Goal: Entertainment & Leisure: Consume media (video, audio)

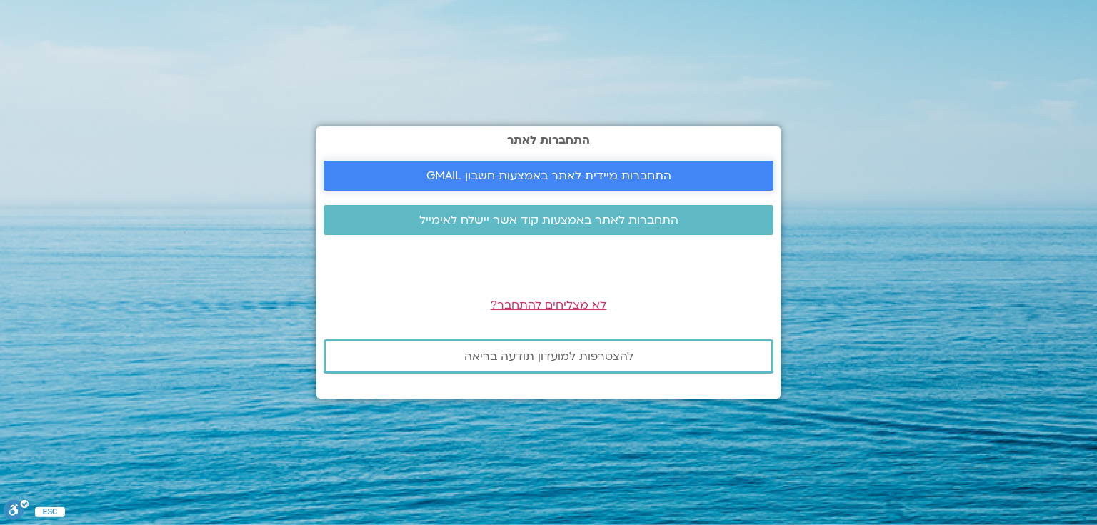
click at [610, 176] on span "התחברות מיידית לאתר באמצעות חשבון GMAIL" at bounding box center [548, 175] width 245 height 13
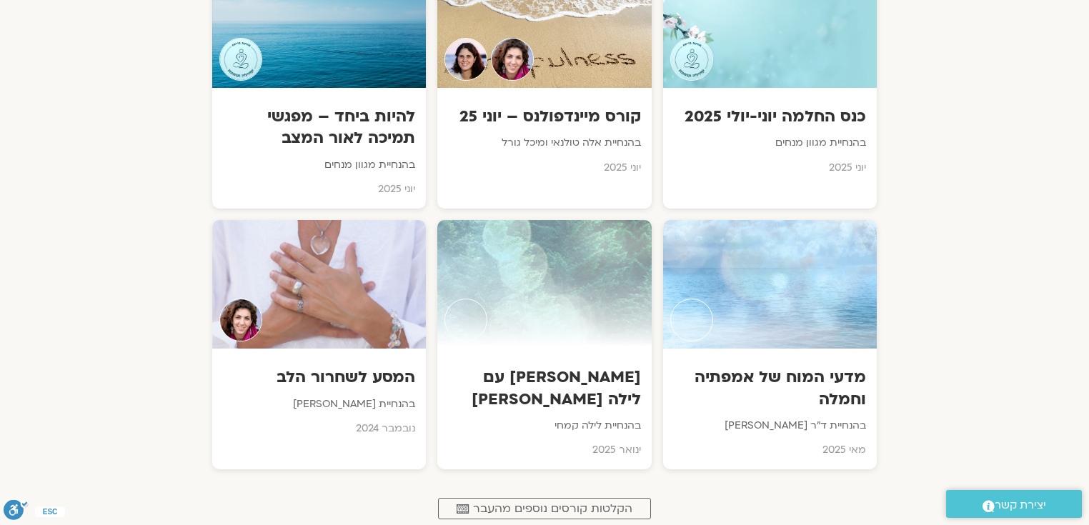
scroll to position [946, 0]
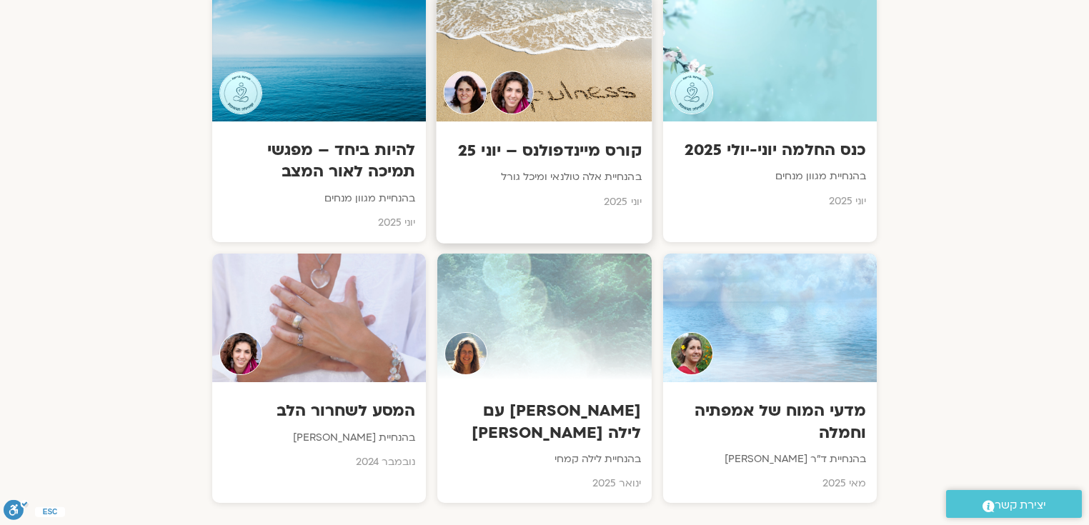
click at [583, 145] on h3 "קורס מיינדפולנס – יוני 25" at bounding box center [544, 151] width 194 height 22
click at [351, 406] on h3 "המסע לשחרור הלב" at bounding box center [319, 412] width 194 height 22
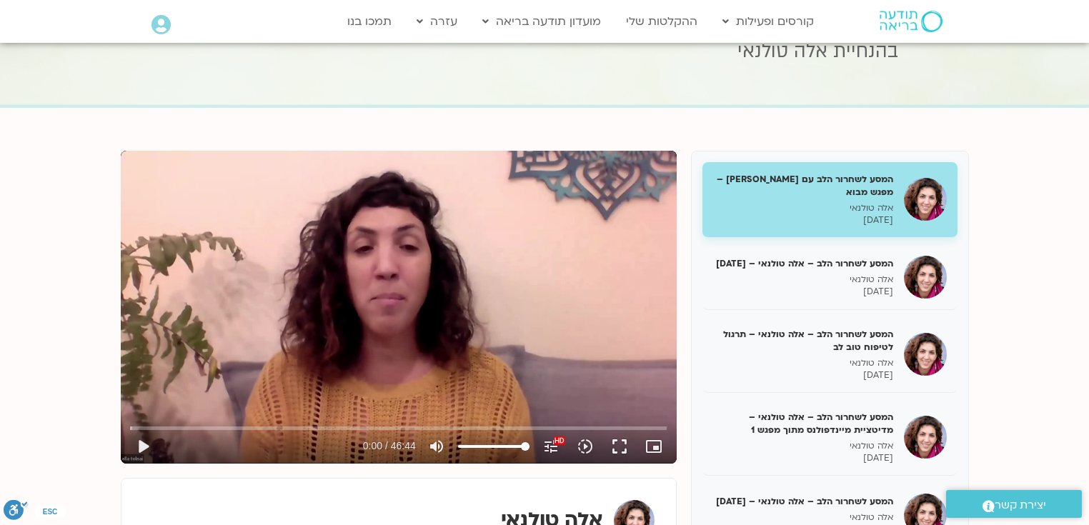
scroll to position [106, 0]
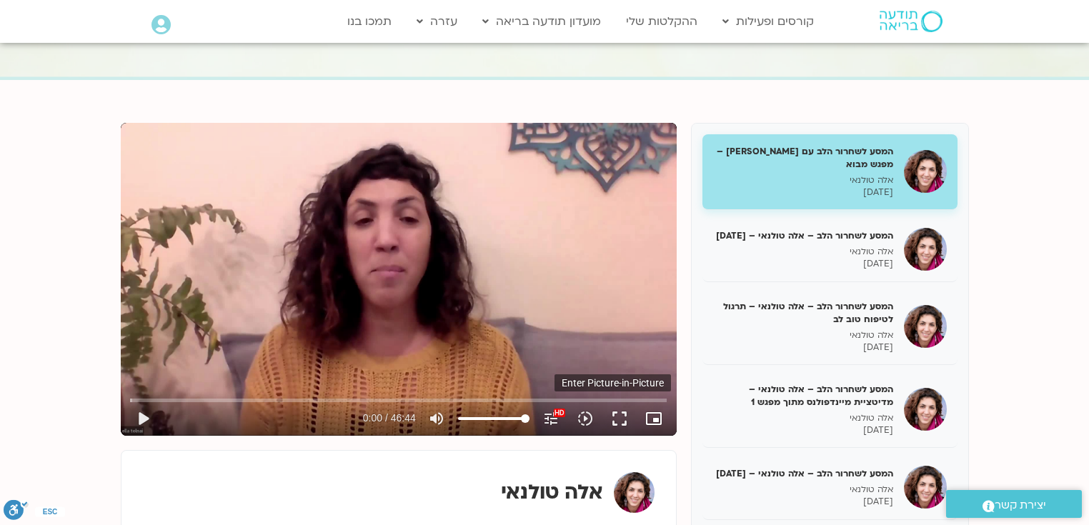
click at [655, 417] on icon "picture_in_picture_alt" at bounding box center [653, 418] width 17 height 17
click at [614, 415] on button "fullscreen" at bounding box center [619, 418] width 34 height 34
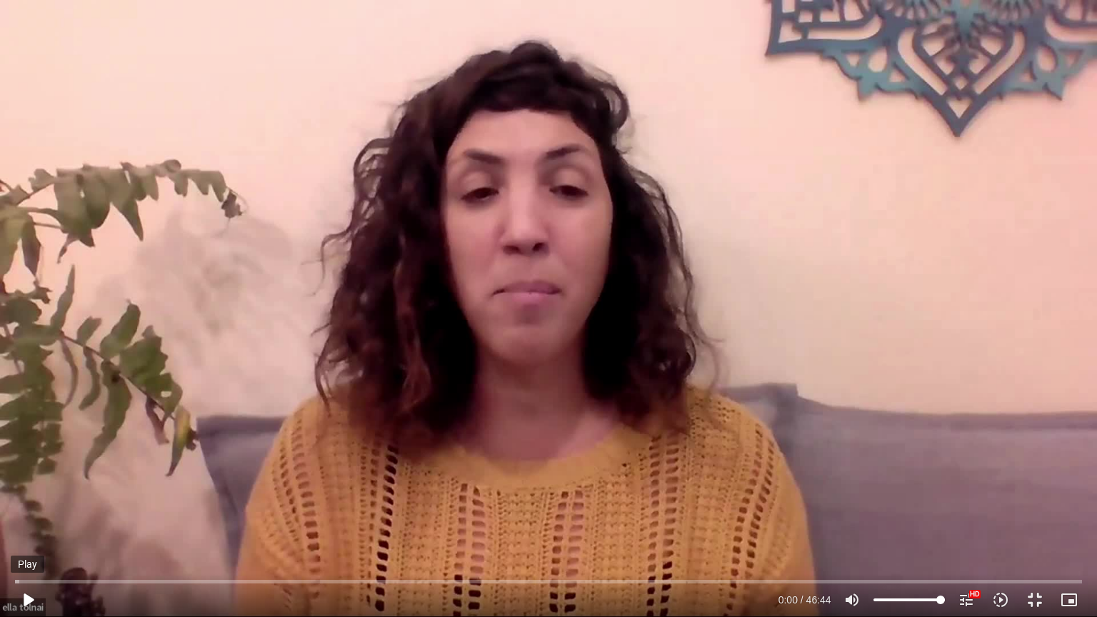
click at [31, 524] on button "play_arrow" at bounding box center [28, 600] width 34 height 34
type input "5.82522"
type input "96.5482954545455"
type input "5.84149"
type input "92.9119318181818"
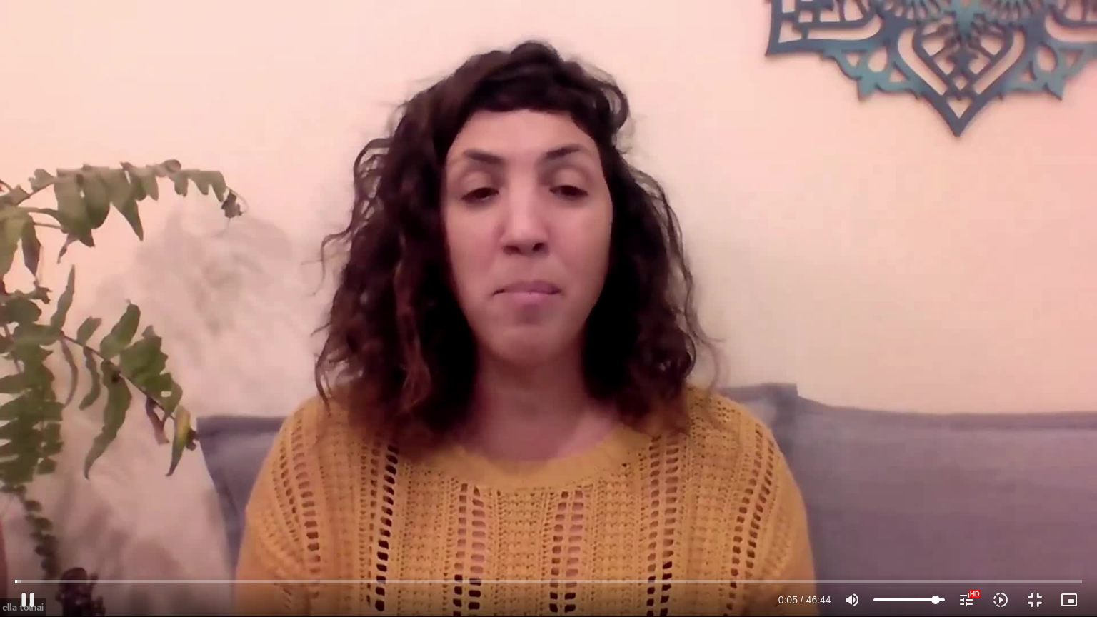
type input "5.858237"
type input "90.1846590909091"
type input "5.894449"
type input "88.3664772727273"
type input "5.926516"
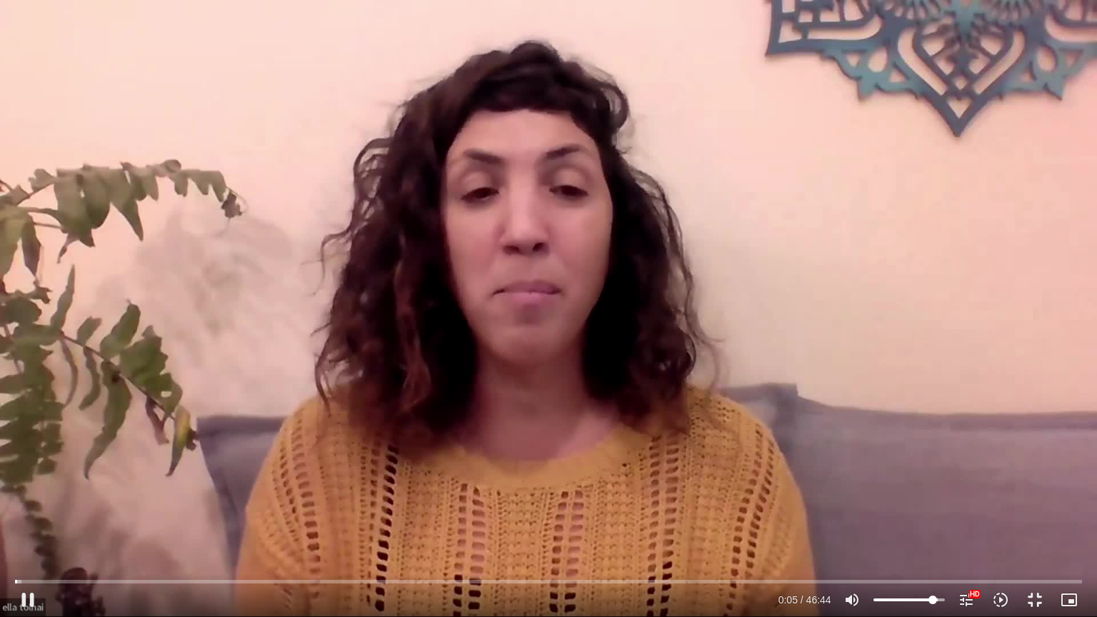
type input "87.4573863636364"
type input "6.375314"
type input "85.6392045454546"
type input "6.441673"
type input "84.7301136363636"
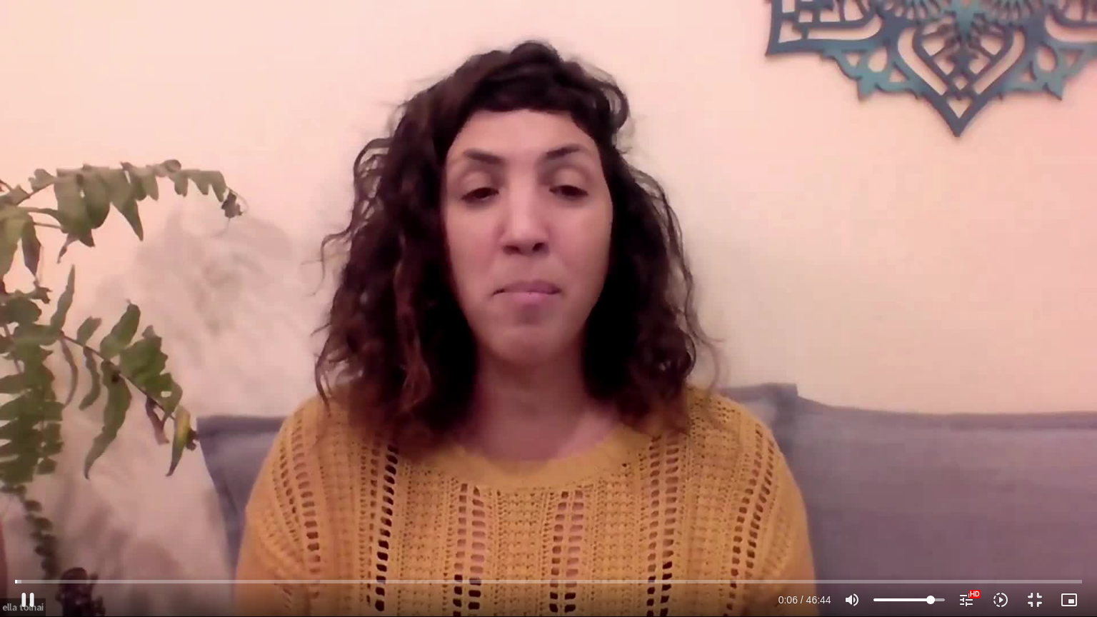
type input "6.458165"
type input "82.9119318181818"
type input "6.491198"
type input "82.0028409090909"
type input "6.508228"
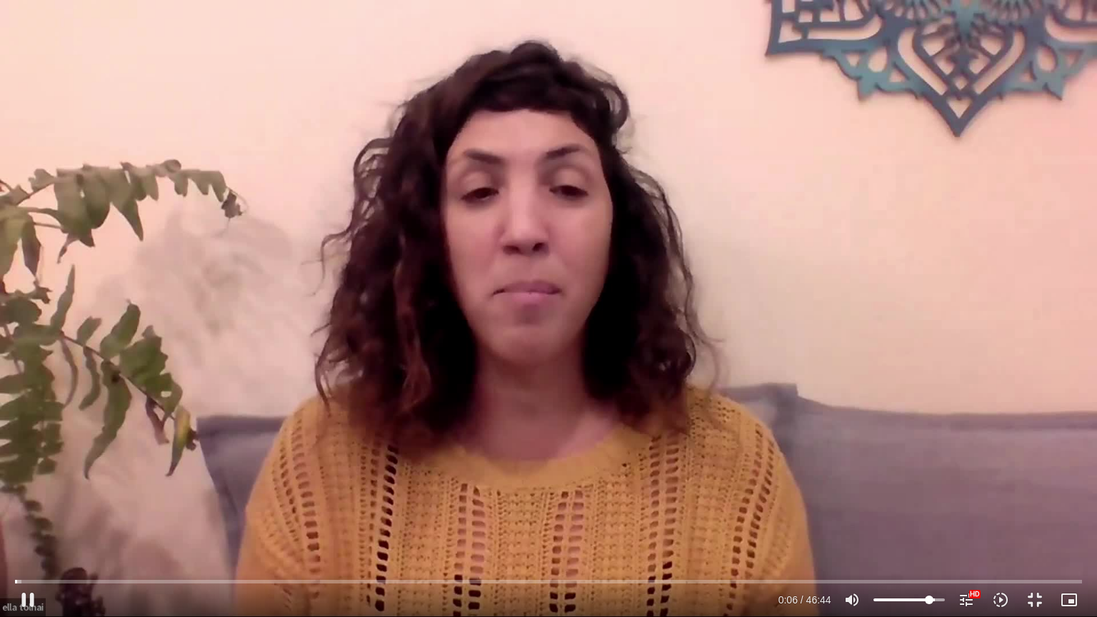
type input "81.09375"
type input "6.558129"
type input "80.1846590909091"
type input "6.92489"
type input "79.2755681818182"
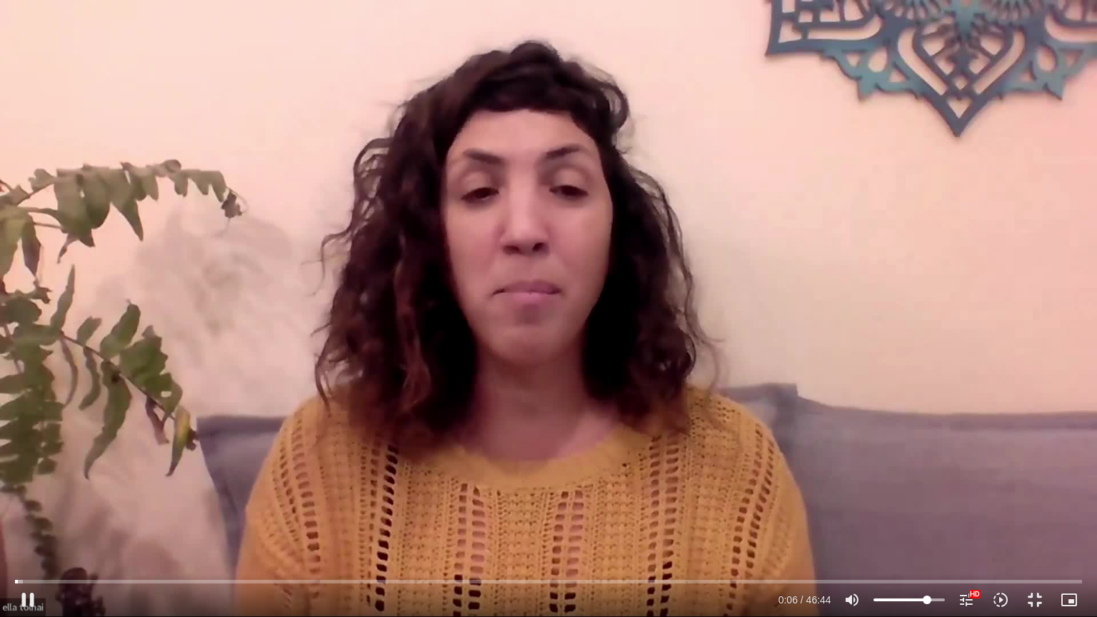
type input "6.941861"
type input "78.3664772727273"
type input "6.975193"
type input "77.4573863636364"
type input "7.041974"
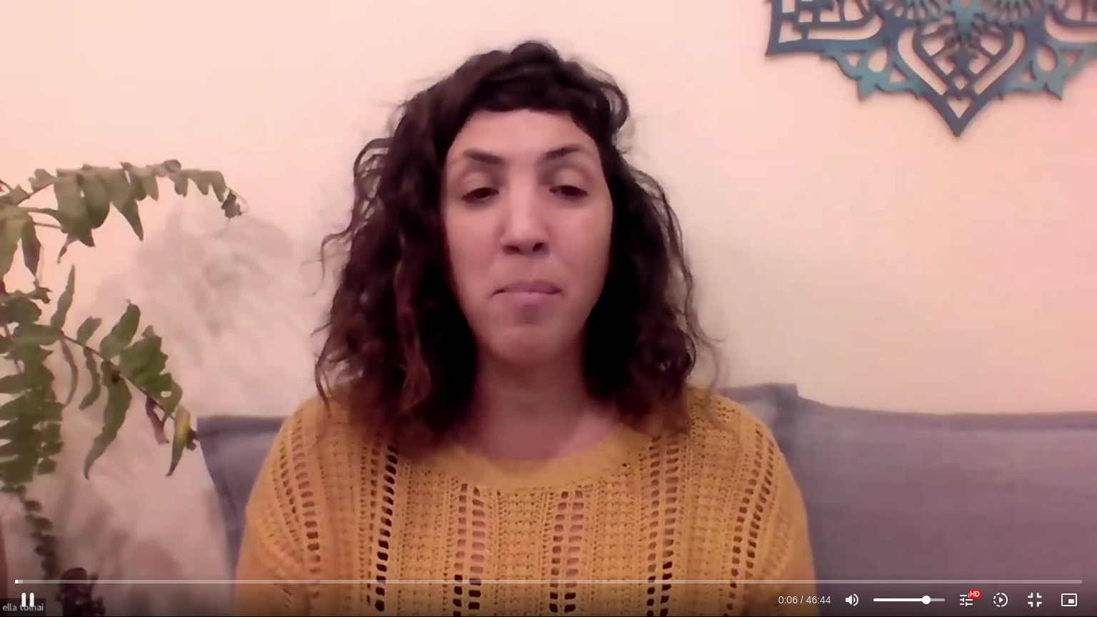
type input "76.5482954545455"
type input "7.19167"
type input "75.6392045454545"
type input "7.241757"
type input "73.8210227272727"
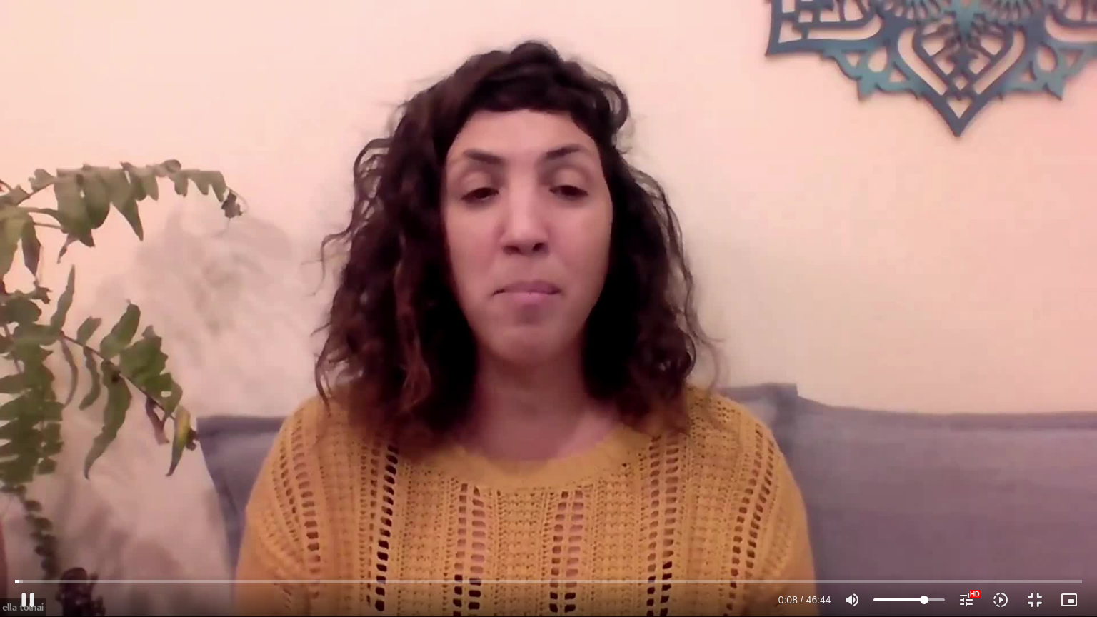
type input "8.709186"
drag, startPoint x: 939, startPoint y: 599, endPoint x: 924, endPoint y: 601, distance: 15.2
type input "73.8210227272727"
click at [924, 524] on input "Volume" at bounding box center [909, 600] width 71 height 9
type input "11.776357"
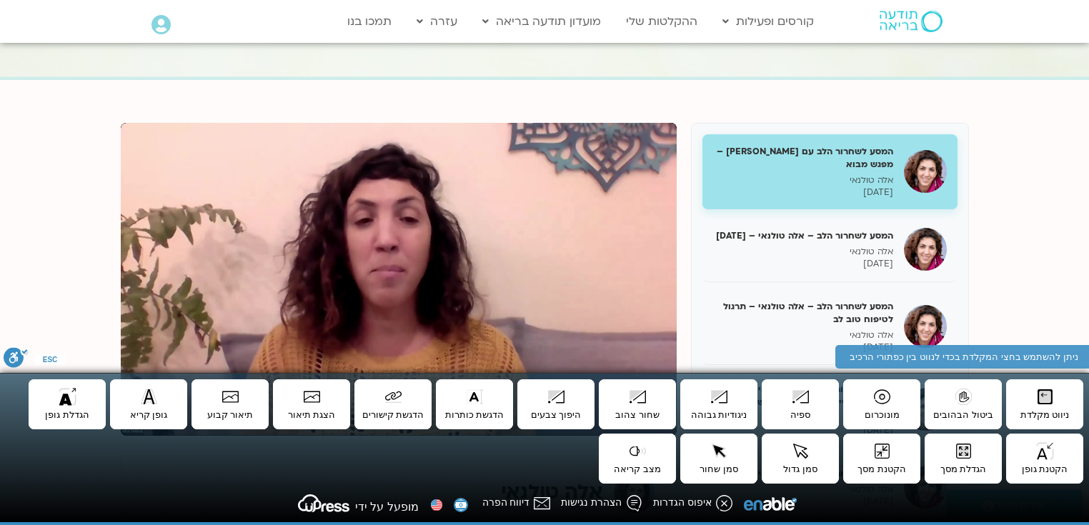
click at [621, 83] on section "המסע לשחרור הלב עם [PERSON_NAME] – מפגש מבוא [PERSON_NAME] [DATE] המסע לשחרור ה…" at bounding box center [544, 418] width 1089 height 676
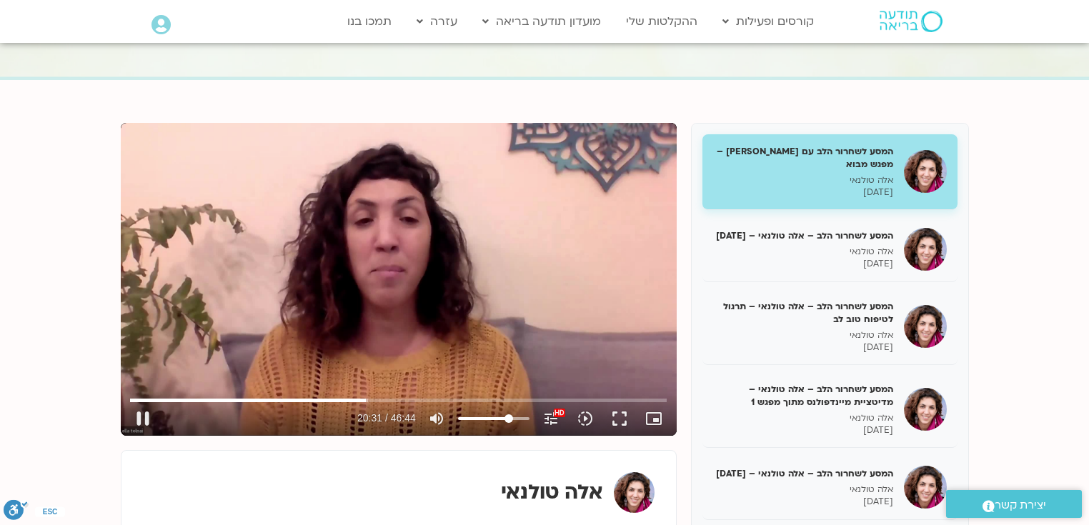
click at [604, 181] on div "Skip Ad 3:28 pause 20:31 / 46:44 volume_up Mute tune Resolution Auto 1080p HD H…" at bounding box center [399, 279] width 556 height 313
type input "1232.050101"
